Goal: Task Accomplishment & Management: Complete application form

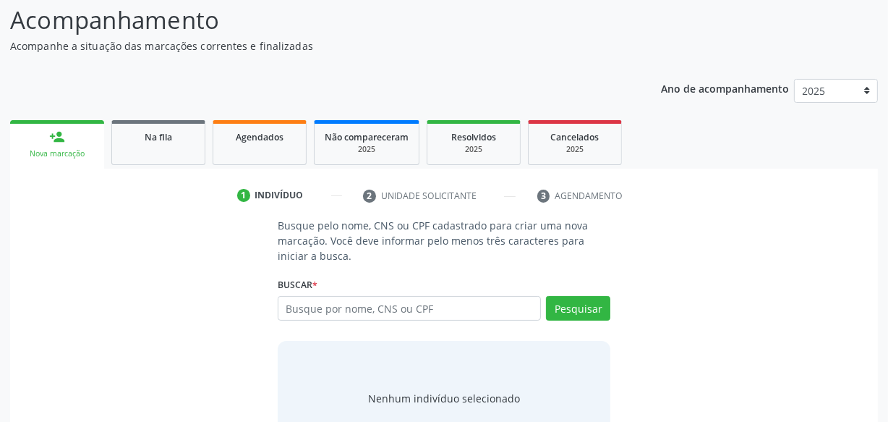
click at [234, 120] on link "Agendados" at bounding box center [260, 142] width 94 height 45
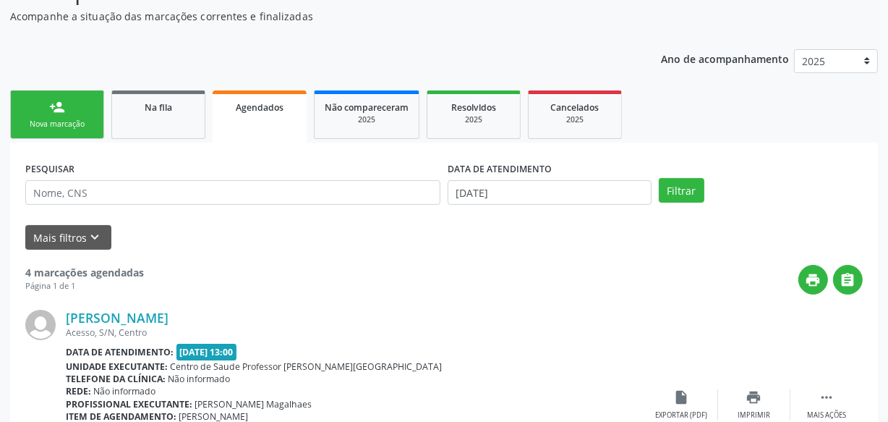
click at [166, 178] on div "PESQUISAR" at bounding box center [233, 186] width 422 height 56
click at [164, 124] on link "Na fila" at bounding box center [158, 114] width 94 height 48
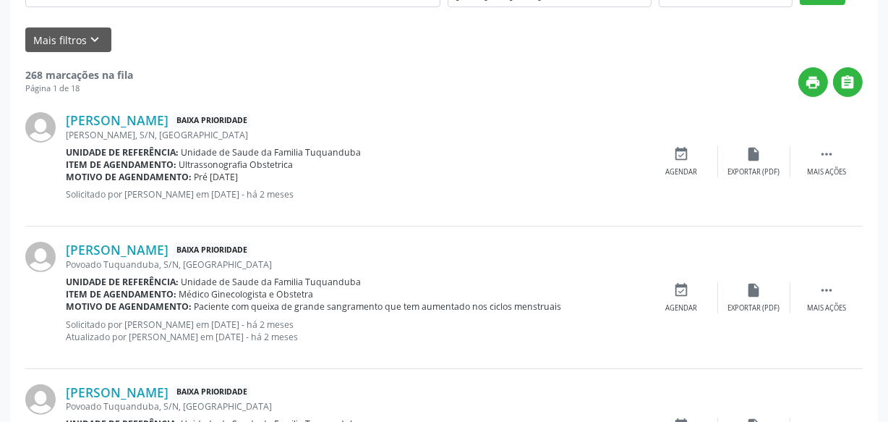
scroll to position [278, 0]
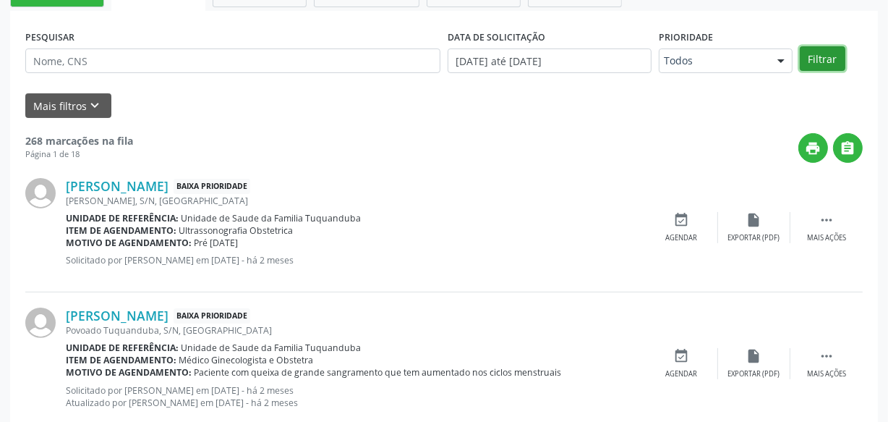
click at [805, 61] on button "Filtrar" at bounding box center [823, 58] width 46 height 25
click at [46, 102] on button "Mais filtros keyboard_arrow_down" at bounding box center [68, 105] width 86 height 25
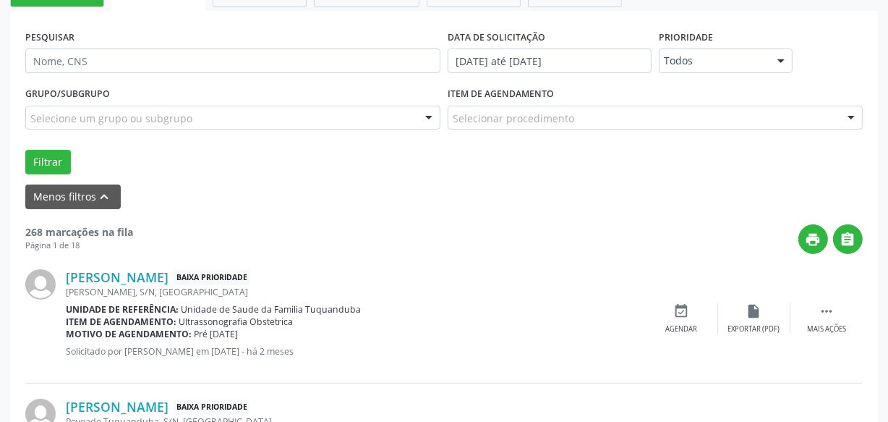
click at [603, 120] on div "Selecionar procedimento" at bounding box center [655, 118] width 415 height 25
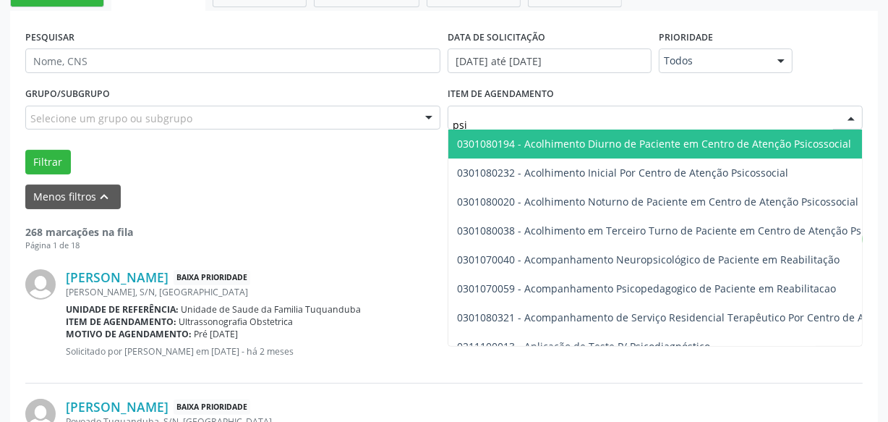
type input "psiq"
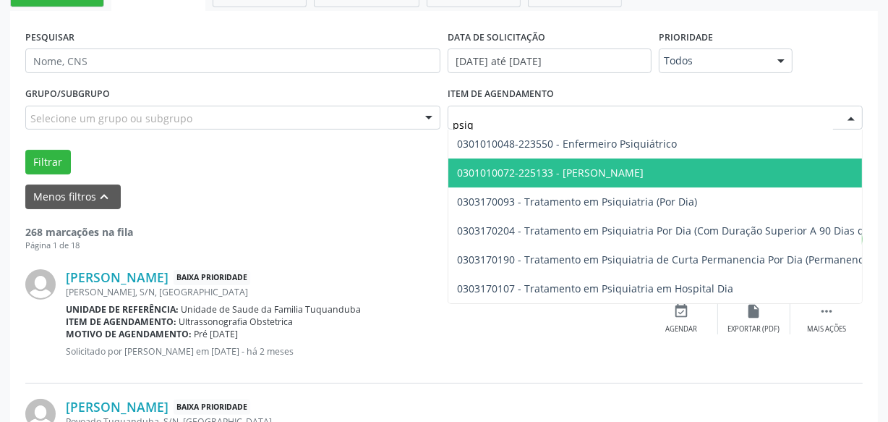
click at [595, 168] on span "0301010072-225133 - [PERSON_NAME]" at bounding box center [550, 173] width 187 height 14
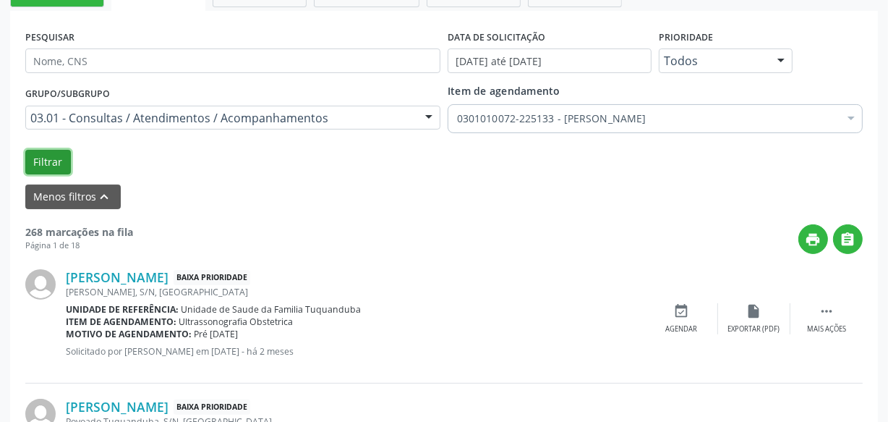
click at [54, 161] on button "Filtrar" at bounding box center [48, 162] width 46 height 25
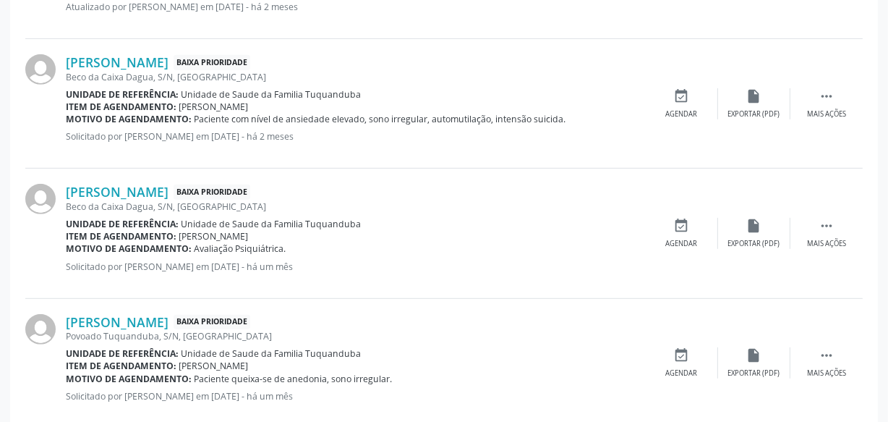
scroll to position [671, 0]
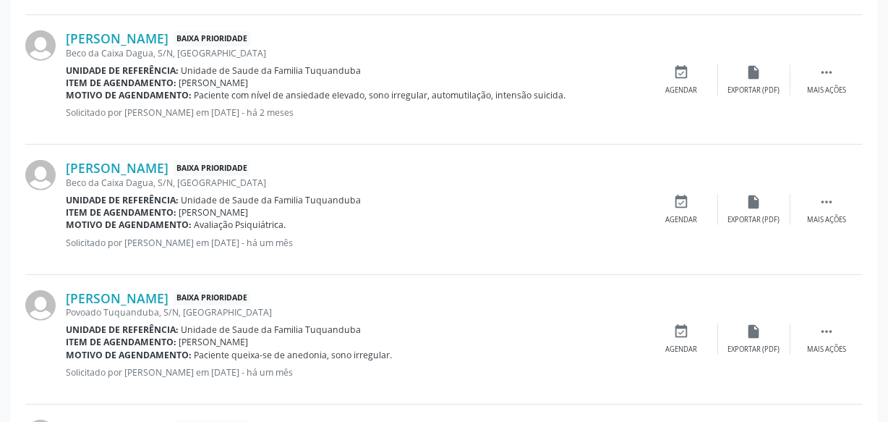
drag, startPoint x: 289, startPoint y: 167, endPoint x: 57, endPoint y: 169, distance: 232.2
click at [57, 169] on div "[PERSON_NAME] Baixa Prioridade Beco da Caixa Dagua, S/N, [GEOGRAPHIC_DATA] Unid…" at bounding box center [444, 209] width 838 height 129
copy div "[PERSON_NAME]"
click at [0, 208] on div "Acompanhamento Acompanhe a situação das marcações correntes e finalizadas Relat…" at bounding box center [444, 123] width 888 height 1389
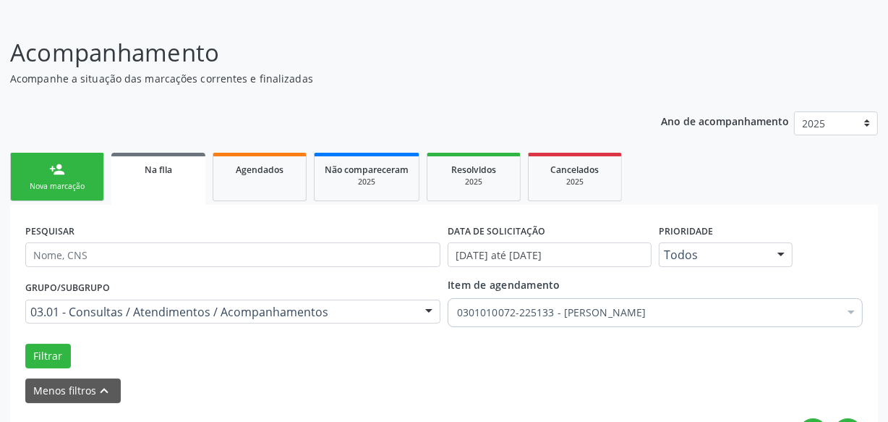
scroll to position [0, 0]
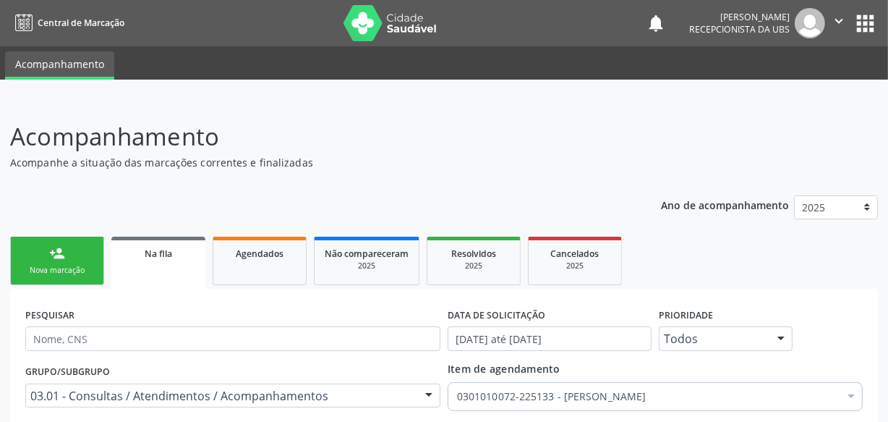
drag, startPoint x: 44, startPoint y: 250, endPoint x: 238, endPoint y: 215, distance: 196.9
click at [45, 249] on link "person_add Nova marcação" at bounding box center [57, 261] width 94 height 48
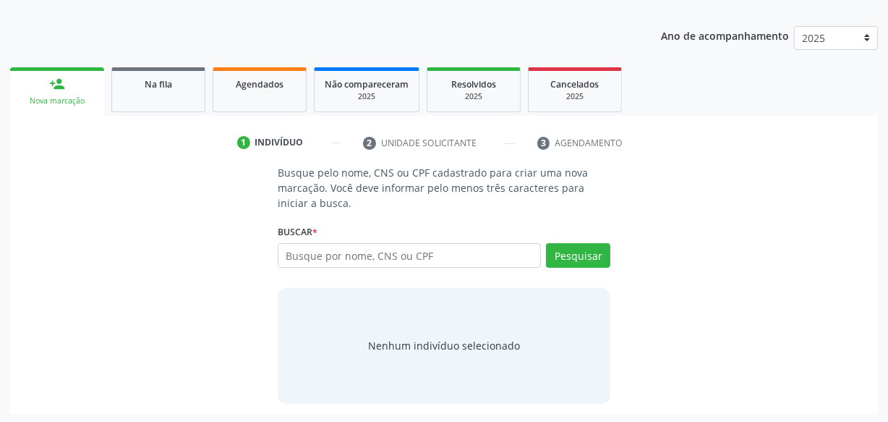
scroll to position [171, 0]
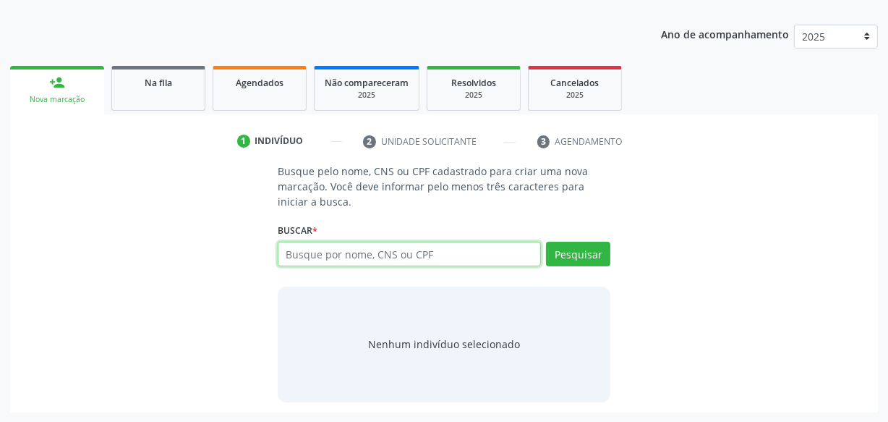
click at [329, 258] on input "text" at bounding box center [409, 254] width 263 height 25
type input "701208058830810"
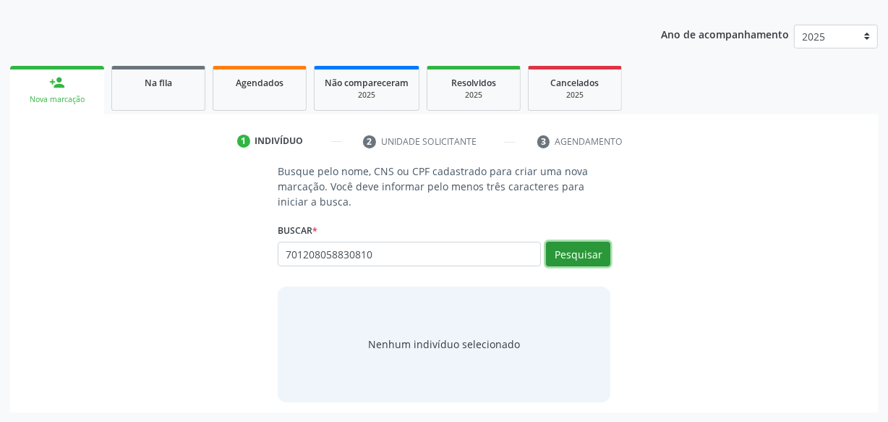
click at [579, 251] on button "Pesquisar" at bounding box center [578, 254] width 64 height 25
type input "701208058830810"
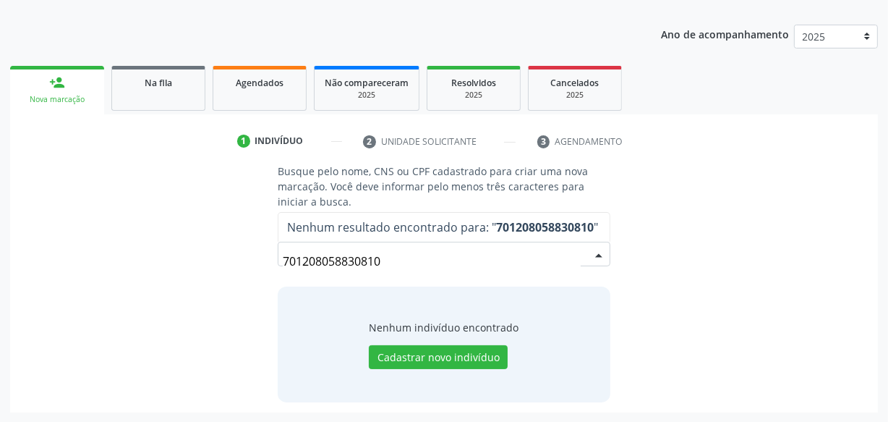
click at [299, 260] on input "701208058830810" at bounding box center [432, 261] width 298 height 29
click at [302, 260] on input "701208058830810" at bounding box center [432, 261] width 298 height 29
click at [331, 260] on input "701208058830810" at bounding box center [432, 261] width 298 height 29
click at [355, 263] on input "701208058830810" at bounding box center [432, 261] width 298 height 29
drag, startPoint x: 446, startPoint y: 268, endPoint x: 229, endPoint y: 265, distance: 217.7
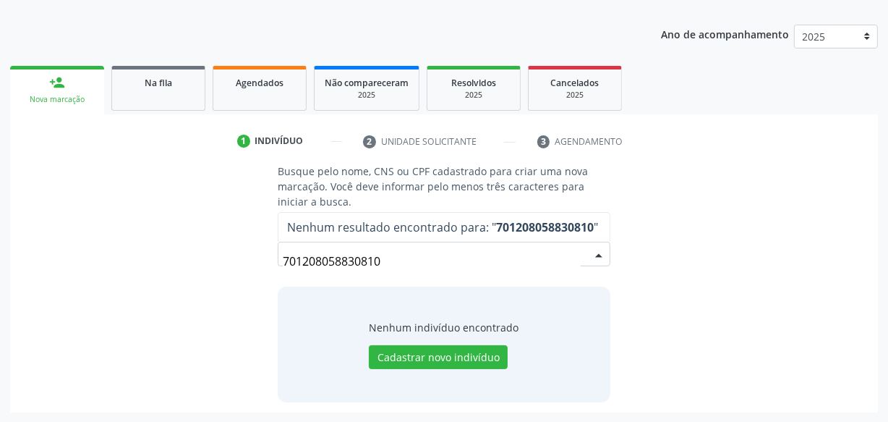
click at [224, 265] on div "Busque pelo nome, CNS ou CPF cadastrado para criar uma nova marcação. Você deve…" at bounding box center [444, 282] width 848 height 238
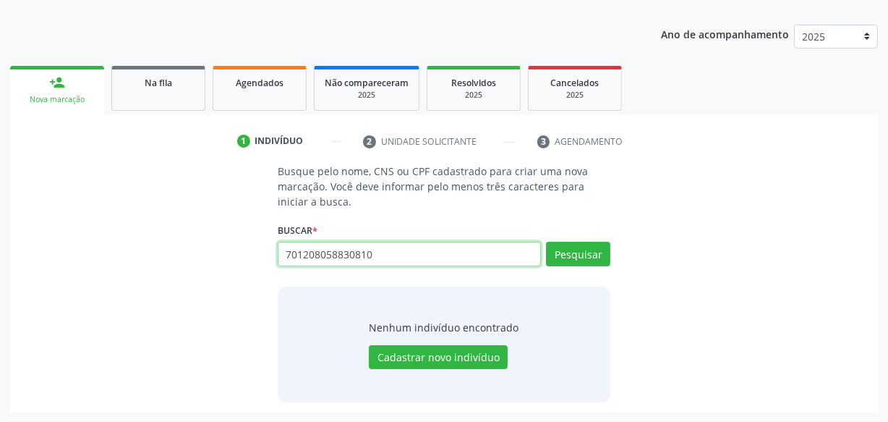
drag, startPoint x: 398, startPoint y: 250, endPoint x: 188, endPoint y: 250, distance: 209.8
click at [188, 250] on div "Busque pelo nome, CNS ou CPF cadastrado para criar uma nova marcação. Você deve…" at bounding box center [444, 282] width 848 height 238
paste input "052.198.724-51"
type input "052.198.724-51"
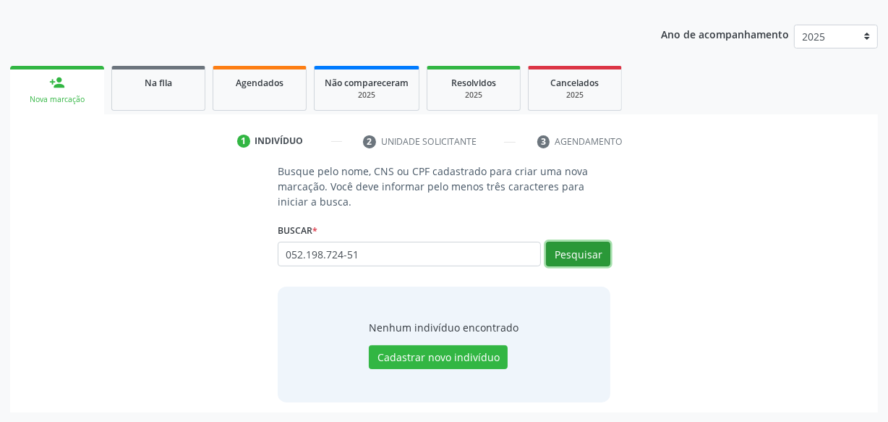
click at [584, 250] on button "Pesquisar" at bounding box center [578, 254] width 64 height 25
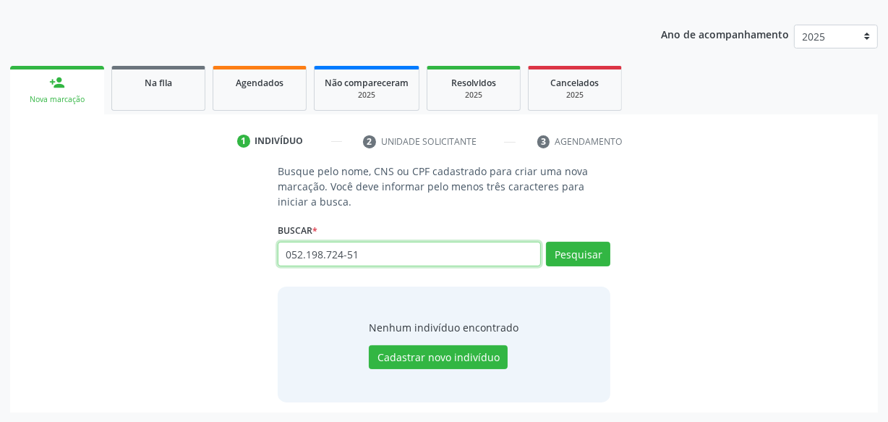
drag, startPoint x: 313, startPoint y: 253, endPoint x: 95, endPoint y: 253, distance: 218.4
click at [95, 253] on div "Busque pelo nome, CNS ou CPF cadastrado para criar uma nova marcação. Você deve…" at bounding box center [444, 282] width 848 height 238
type input "[PERSON_NAME]"
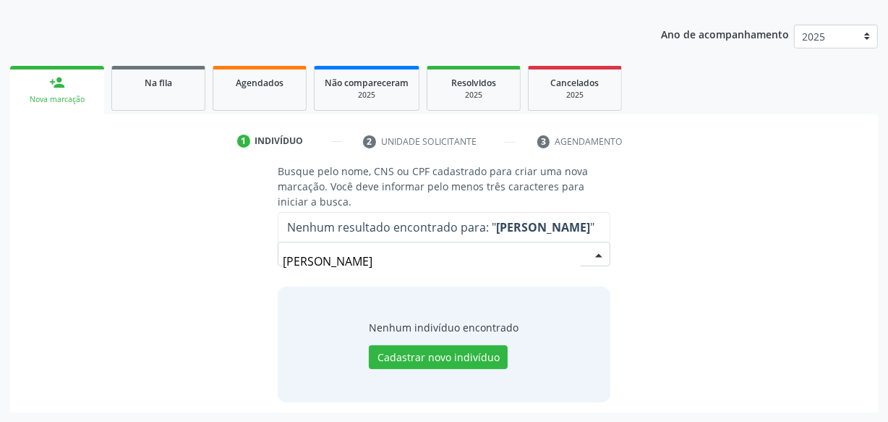
click at [456, 276] on div "Busque pelo nome, CNS ou CPF cadastrado para criar uma nova marcação. Você deve…" at bounding box center [444, 282] width 353 height 238
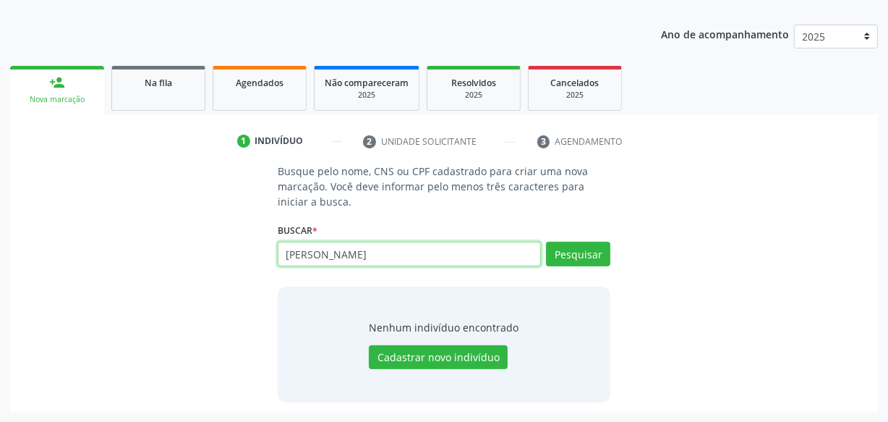
drag, startPoint x: 463, startPoint y: 250, endPoint x: 129, endPoint y: 251, distance: 334.2
click at [129, 251] on div "Busque pelo nome, CNS ou CPF cadastrado para criar uma nova marcação. Você deve…" at bounding box center [444, 282] width 848 height 238
type input "701208058830810"
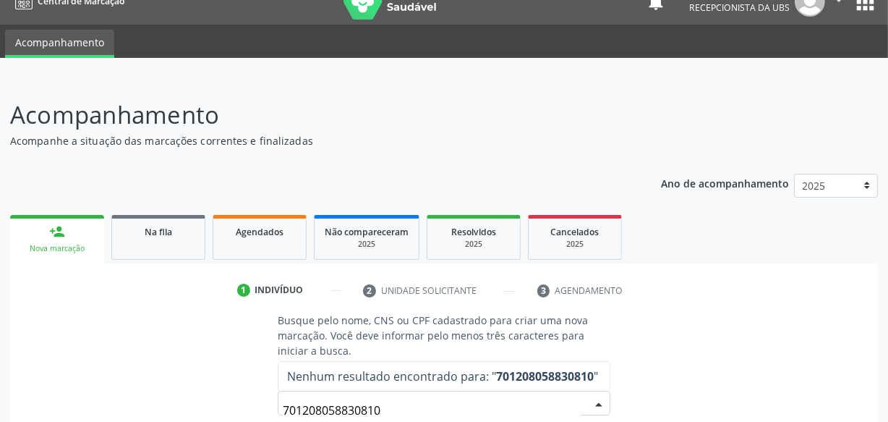
scroll to position [0, 0]
